Goal: Navigation & Orientation: Go to known website

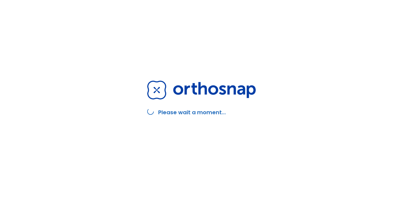
click at [123, 95] on div "Please wait a moment..." at bounding box center [201, 98] width 403 height 197
